Goal: Check status

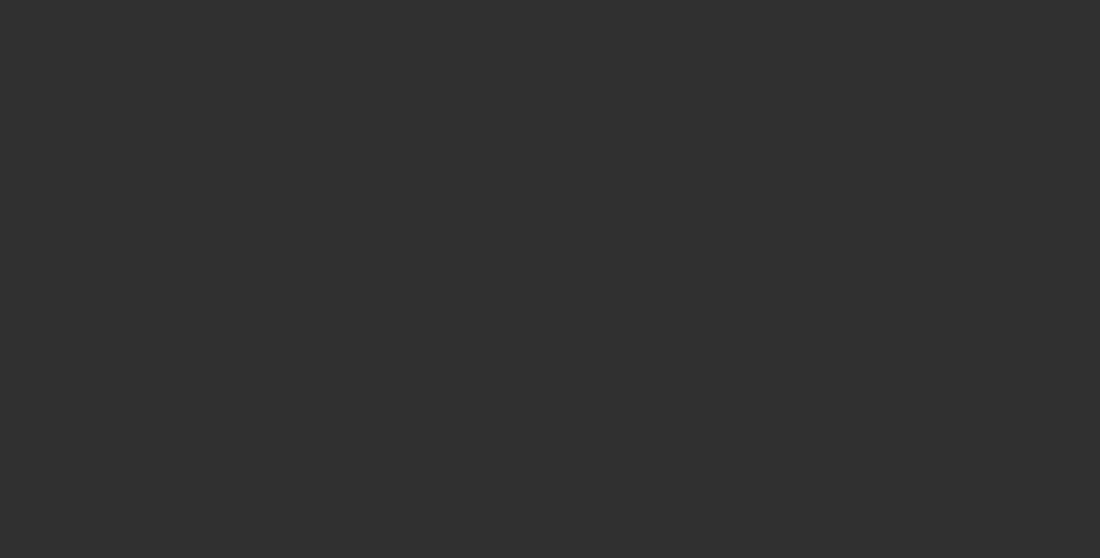
click at [60, 35] on div at bounding box center [550, 279] width 1100 height 558
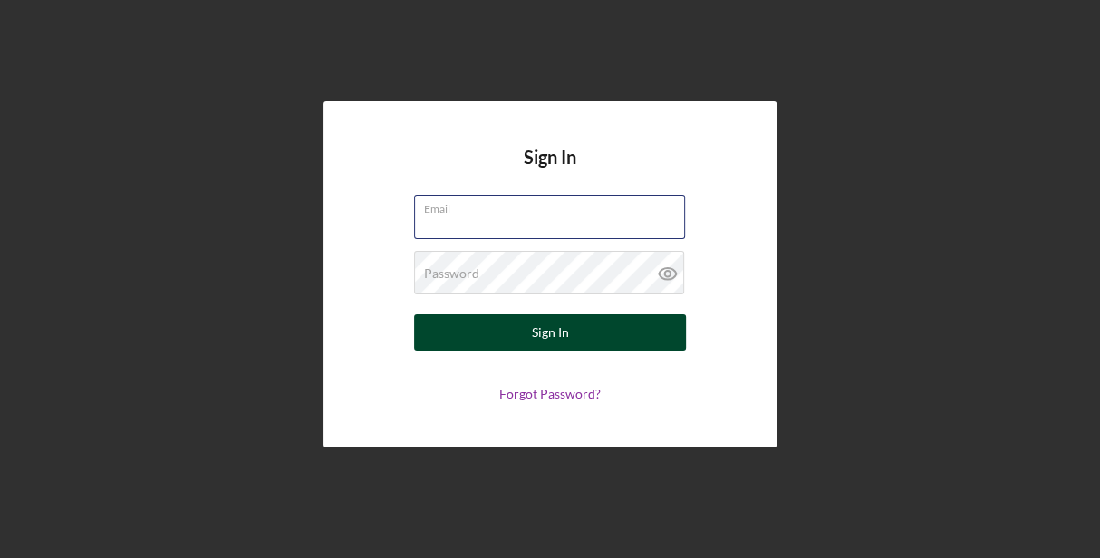
type input "[EMAIL_ADDRESS][DOMAIN_NAME]"
click at [562, 326] on div "Sign In" at bounding box center [550, 332] width 37 height 36
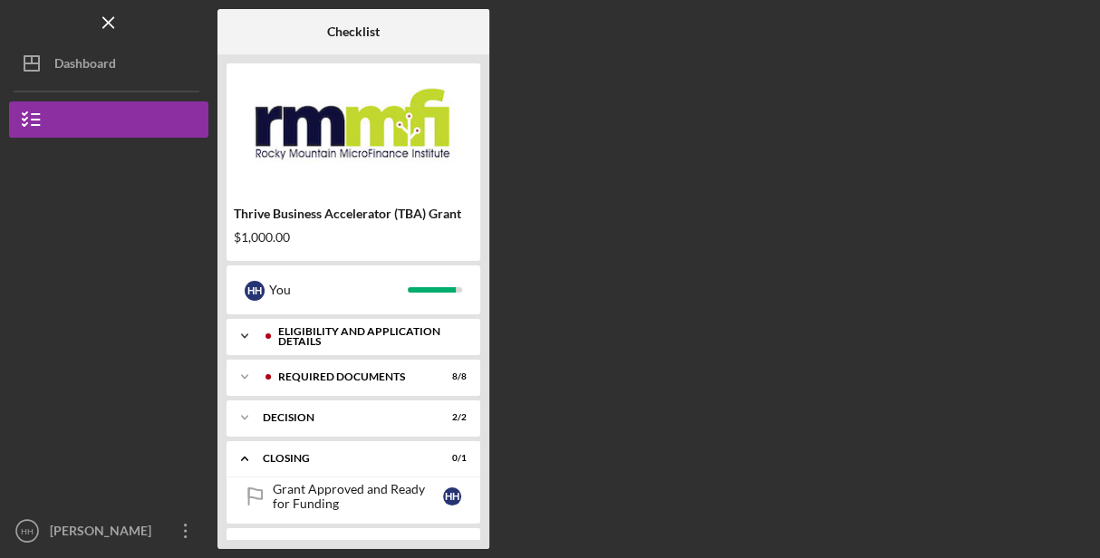
click at [423, 340] on div "Eligibility and Application Details" at bounding box center [367, 336] width 179 height 21
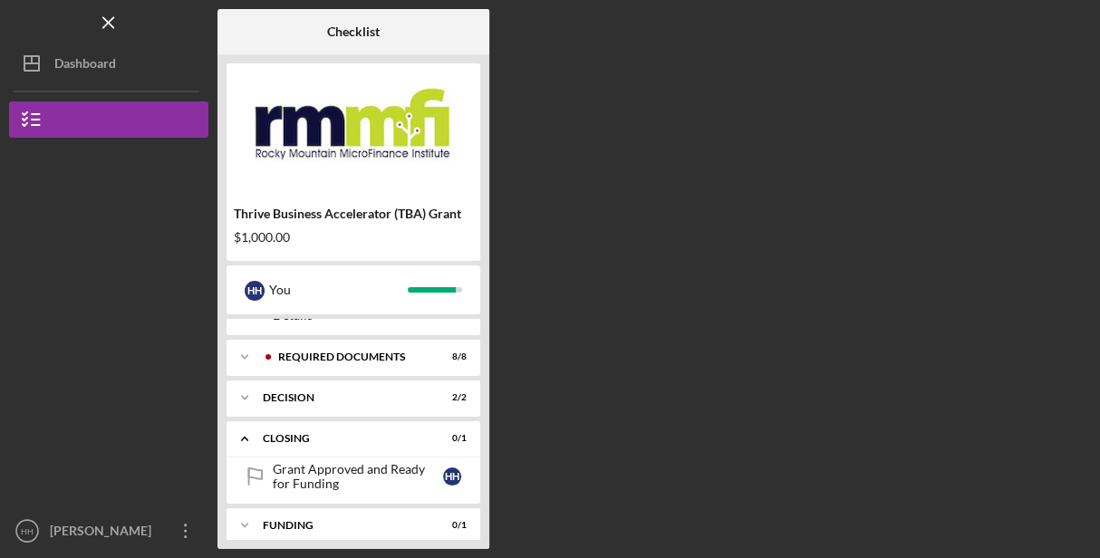
scroll to position [259, 0]
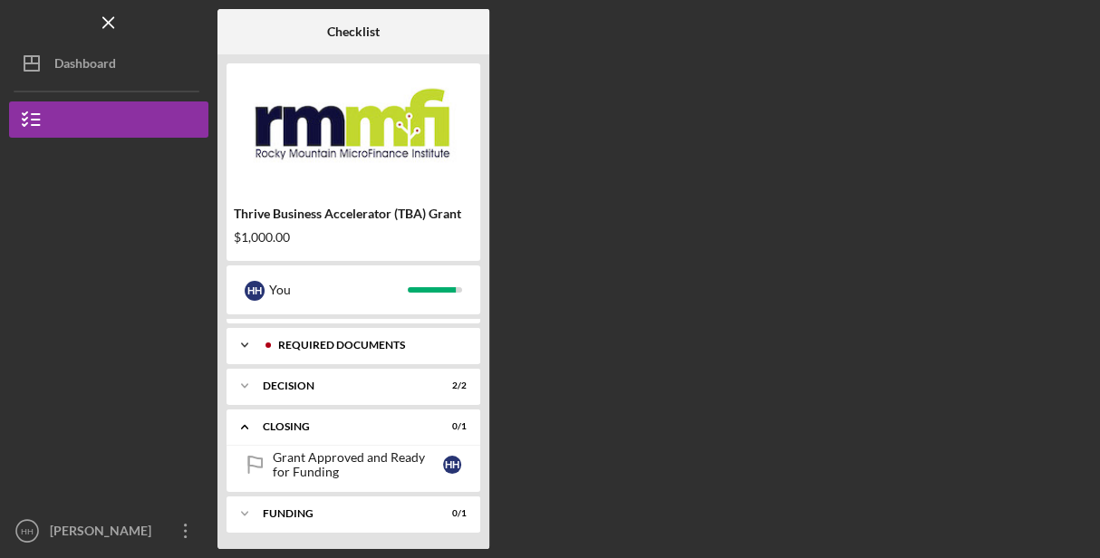
click at [371, 340] on div "REQUIRED DOCUMENTS" at bounding box center [367, 345] width 179 height 11
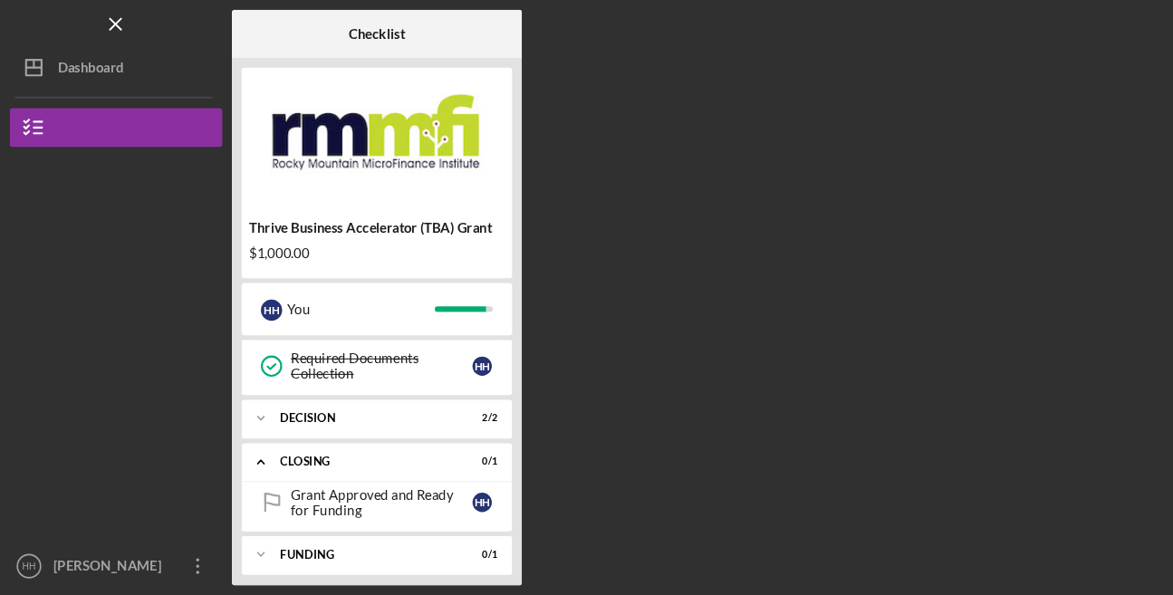
scroll to position [553, 0]
click at [354, 466] on div "Grant Approved and Ready for Funding" at bounding box center [358, 471] width 170 height 29
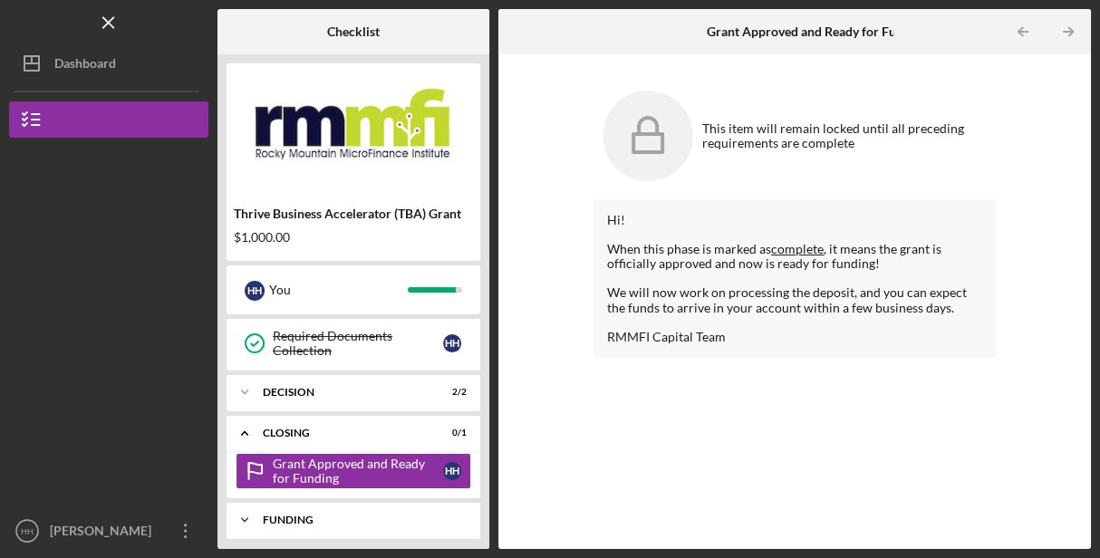
click at [334, 514] on div "Funding" at bounding box center [360, 519] width 195 height 11
click at [286, 517] on div "Icon/Expander Funding 0 / 1" at bounding box center [353, 520] width 254 height 37
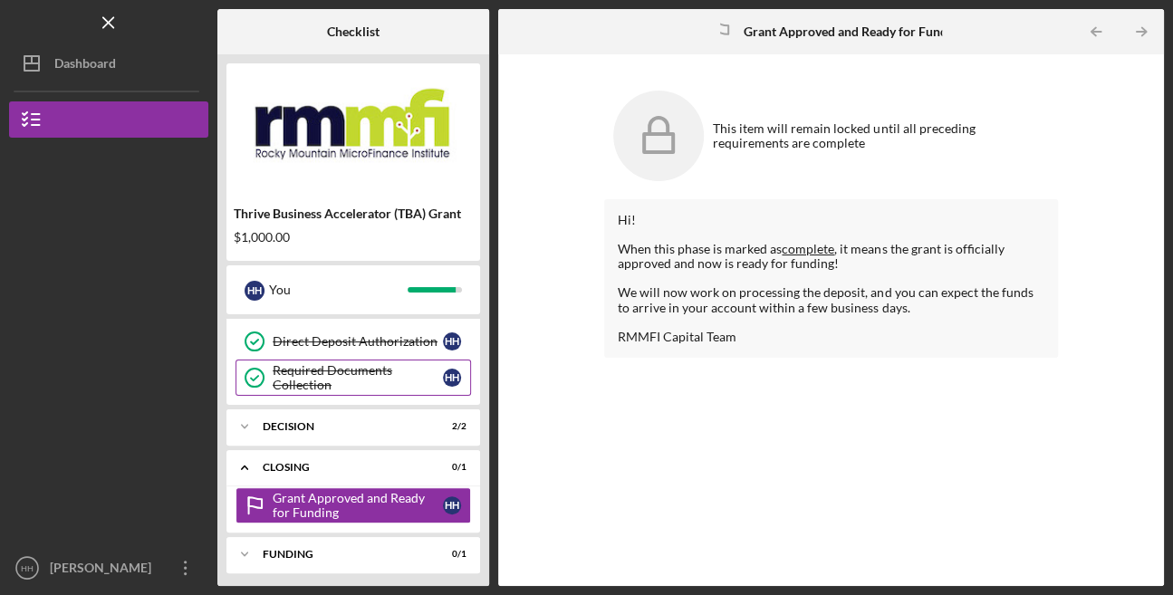
scroll to position [516, 0]
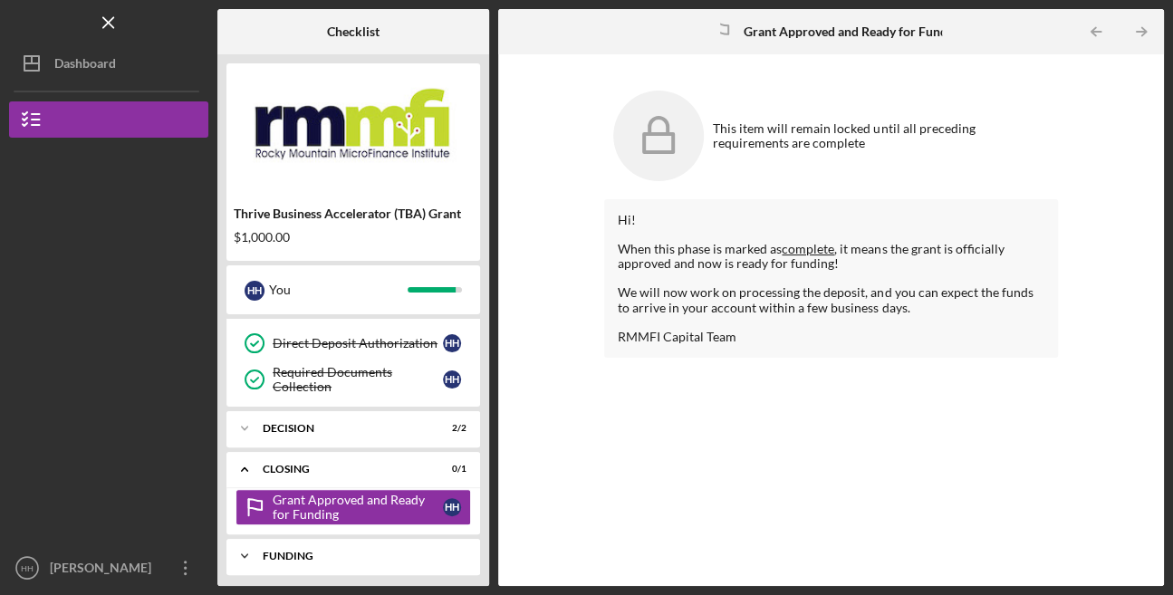
click at [268, 551] on div "Funding" at bounding box center [360, 556] width 195 height 11
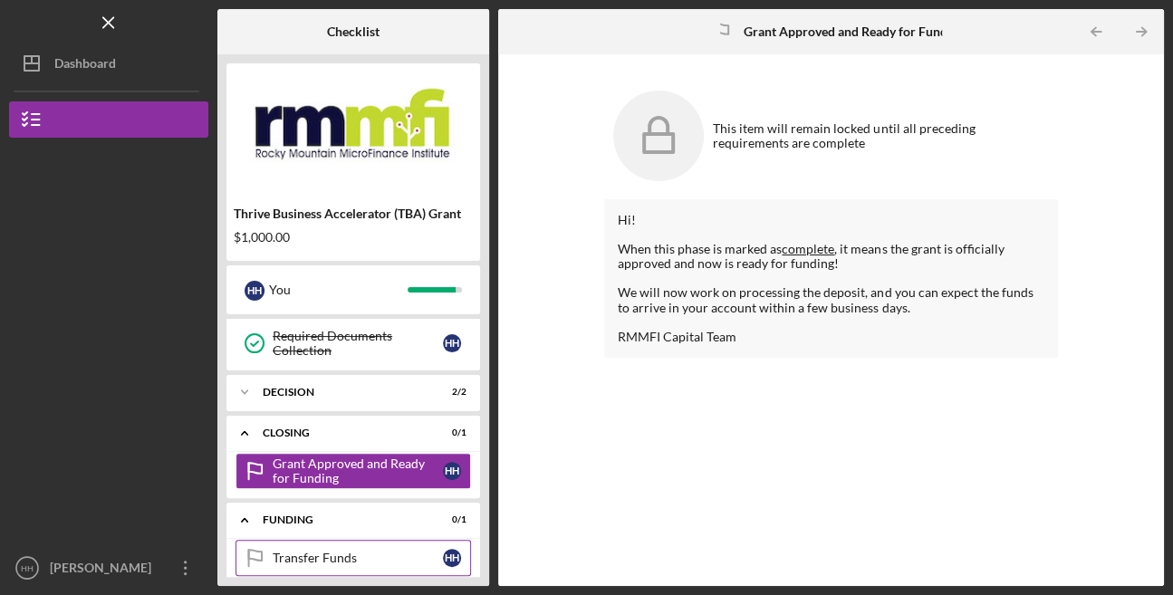
click at [328, 540] on link "Transfer Funds Transfer Funds H H" at bounding box center [354, 558] width 236 height 36
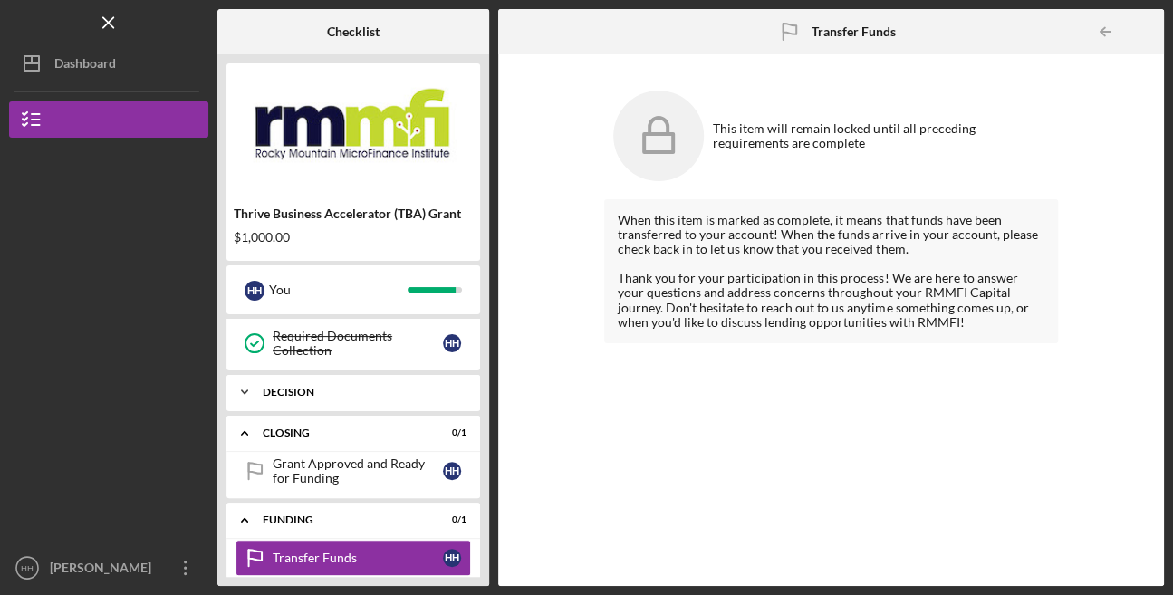
click at [370, 387] on div "DECISION" at bounding box center [360, 392] width 195 height 11
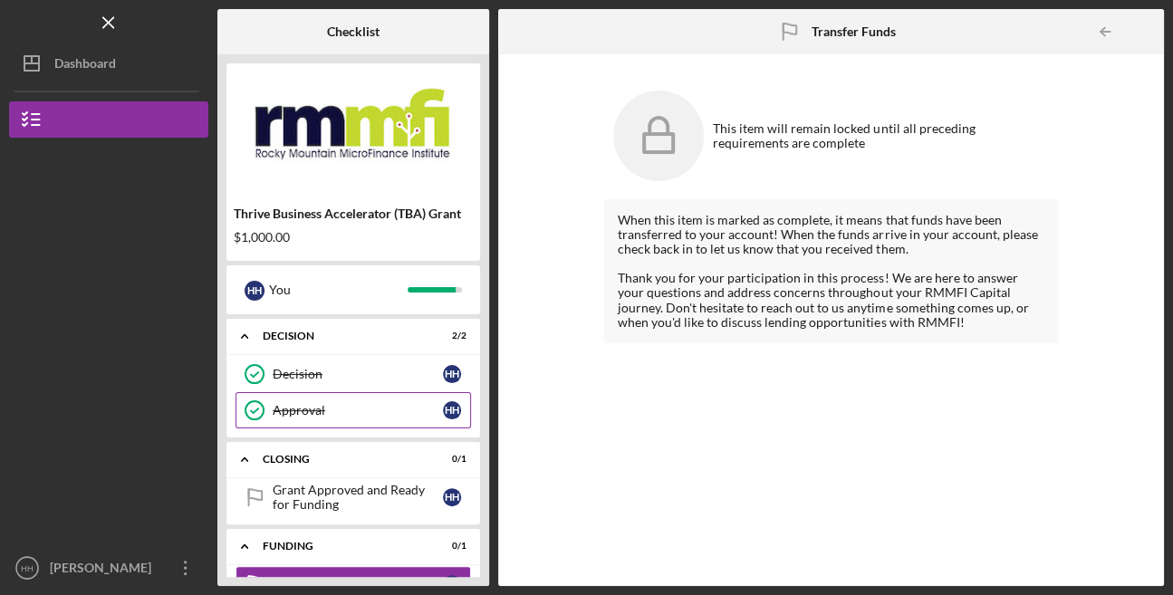
scroll to position [643, 0]
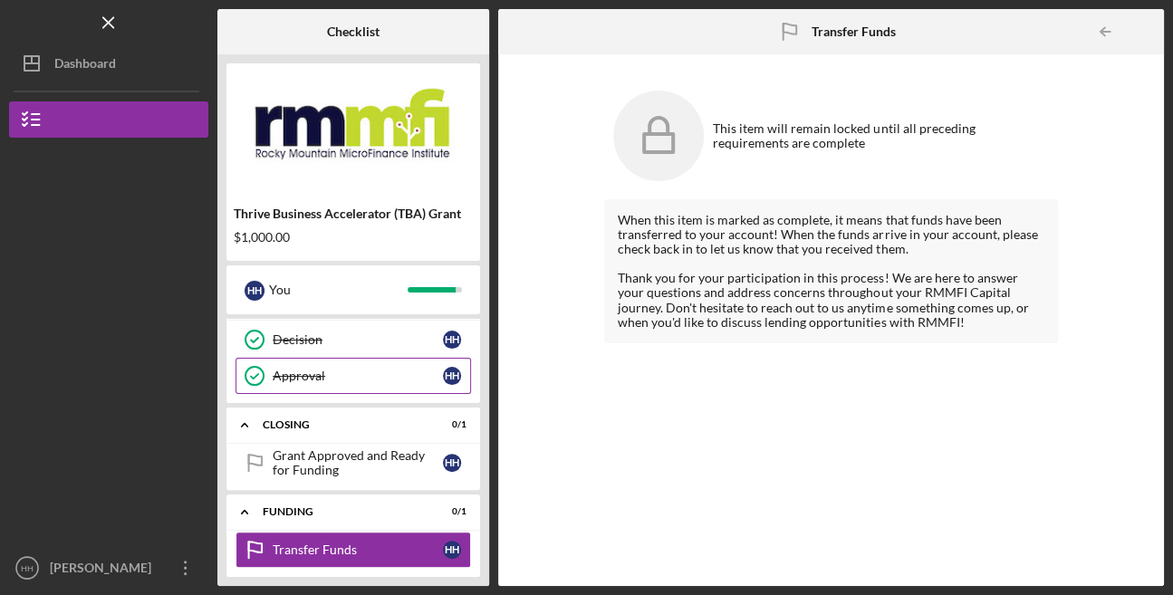
click at [375, 448] on div "Grant Approved and Ready for Funding" at bounding box center [358, 462] width 170 height 29
